Goal: Navigation & Orientation: Find specific page/section

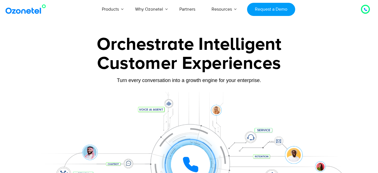
drag, startPoint x: 259, startPoint y: 77, endPoint x: 263, endPoint y: 86, distance: 10.2
click at [259, 77] on div "Customer Experiences" at bounding box center [189, 63] width 350 height 27
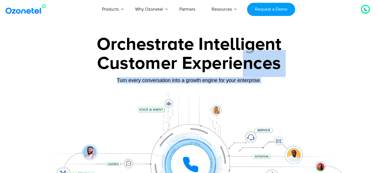
drag, startPoint x: 268, startPoint y: 78, endPoint x: 240, endPoint y: 71, distance: 28.1
click at [240, 71] on div "Orchestrate Intelligent Customer Experiences Turn every conversation into a gro…" at bounding box center [189, 128] width 350 height 185
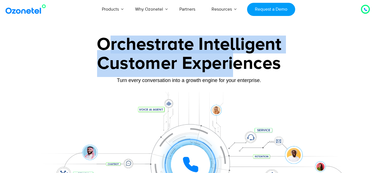
drag, startPoint x: 105, startPoint y: 43, endPoint x: 232, endPoint y: 74, distance: 131.0
click at [232, 74] on div "Orchestrate Intelligent Customer Experiences Turn every conversation into a gro…" at bounding box center [189, 128] width 350 height 185
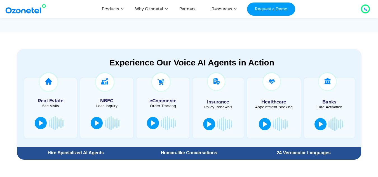
scroll to position [168, 0]
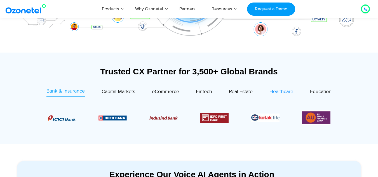
click at [286, 91] on span "Healthcare" at bounding box center [282, 92] width 24 height 6
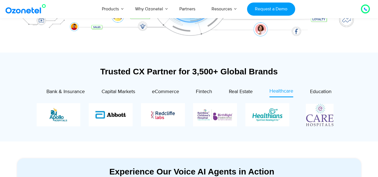
click at [355, 100] on div at bounding box center [189, 115] width 333 height 34
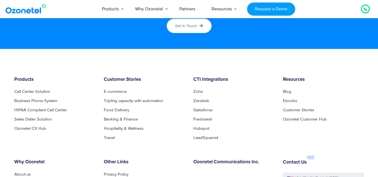
scroll to position [3001, 0]
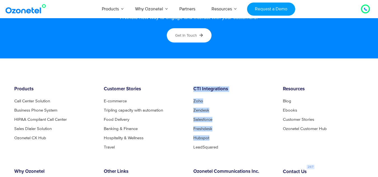
drag, startPoint x: 213, startPoint y: 89, endPoint x: 243, endPoint y: 132, distance: 51.7
click at [243, 132] on footer "Products Call Center Solution Business Phone System HIPAA Compliant Call Center…" at bounding box center [189, 174] width 378 height 231
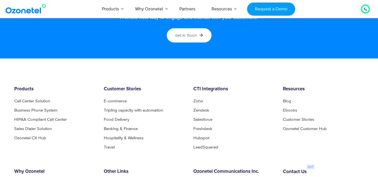
click at [244, 138] on li "Hubspot" at bounding box center [234, 138] width 81 height 4
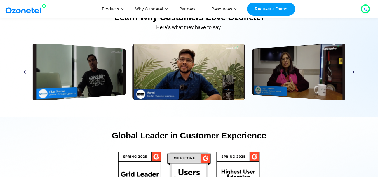
scroll to position [2665, 0]
